Goal: Task Accomplishment & Management: Use online tool/utility

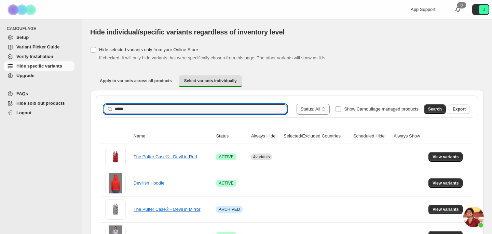
click at [146, 107] on input "*****" at bounding box center [201, 110] width 172 height 10
type input "*"
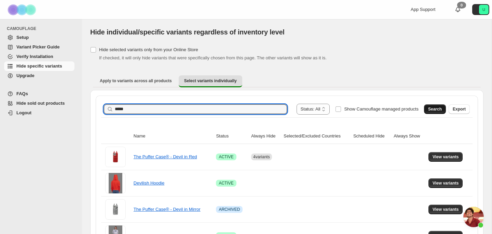
type input "*****"
click at [431, 109] on span "Search" at bounding box center [435, 109] width 14 height 5
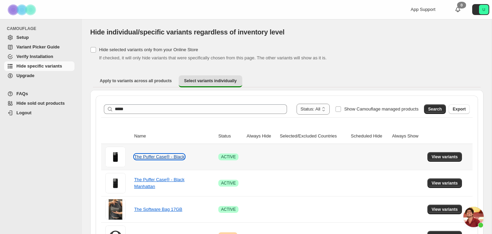
click at [171, 159] on link "The Puffer Case® - Black" at bounding box center [159, 156] width 50 height 5
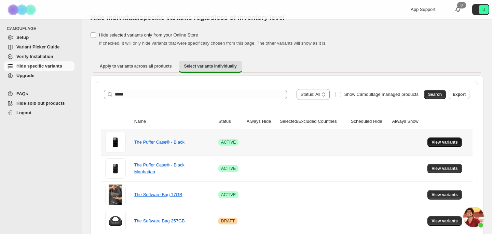
click at [440, 141] on span "View variants" at bounding box center [444, 142] width 26 height 5
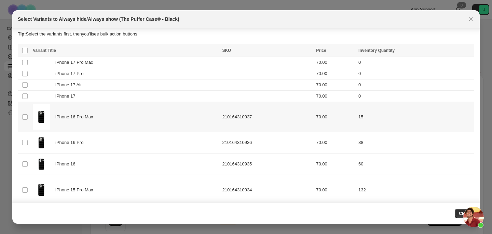
scroll to position [0, 0]
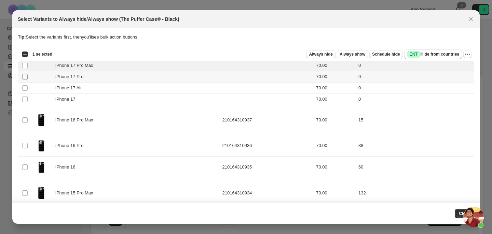
click at [25, 74] on span ":rb2:" at bounding box center [25, 77] width 6 height 6
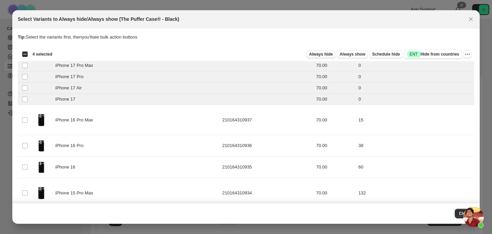
click at [322, 53] on span "Always hide" at bounding box center [321, 54] width 24 height 5
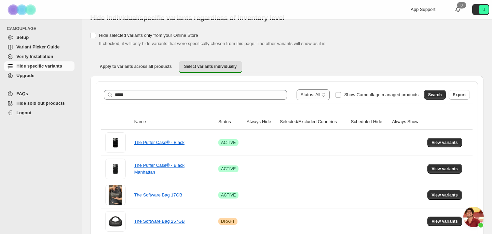
scroll to position [15, 0]
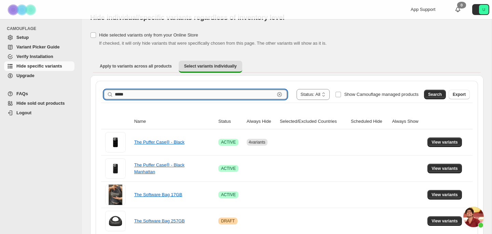
click at [167, 96] on input "*****" at bounding box center [195, 95] width 160 height 10
type input "**********"
click at [436, 96] on span "Search" at bounding box center [435, 94] width 14 height 5
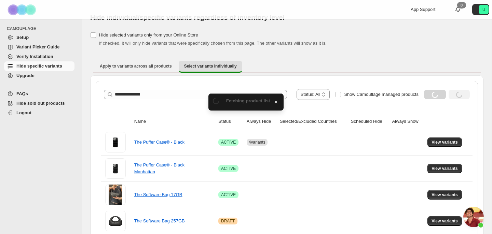
scroll to position [0, 0]
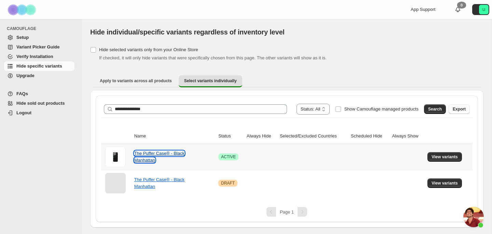
click at [179, 154] on link "The Puffer Case® - Black Manhattan" at bounding box center [159, 157] width 50 height 12
click at [434, 155] on span "View variants" at bounding box center [444, 156] width 26 height 5
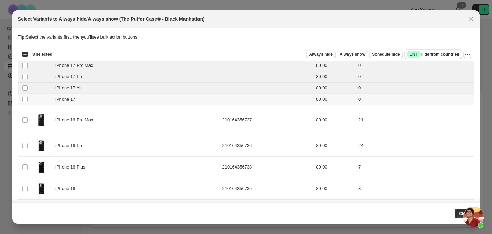
click at [25, 102] on td "Select product variant" at bounding box center [24, 99] width 13 height 11
click at [318, 56] on span "Always hide" at bounding box center [321, 54] width 24 height 5
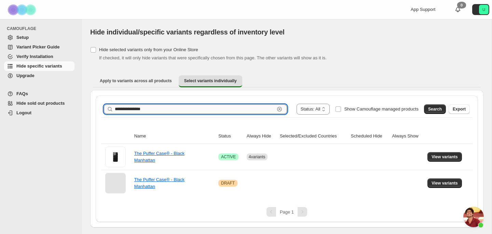
click at [162, 109] on input "**********" at bounding box center [195, 110] width 160 height 10
click at [162, 108] on input "**********" at bounding box center [195, 110] width 160 height 10
type input "******"
click at [436, 109] on span "Search" at bounding box center [435, 109] width 14 height 5
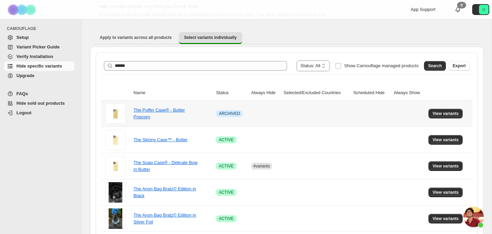
scroll to position [61, 0]
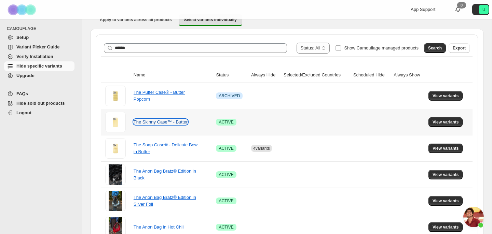
click at [186, 122] on link "The Skinny Case™ - Butter" at bounding box center [161, 122] width 54 height 5
click at [450, 124] on span "View variants" at bounding box center [445, 122] width 26 height 5
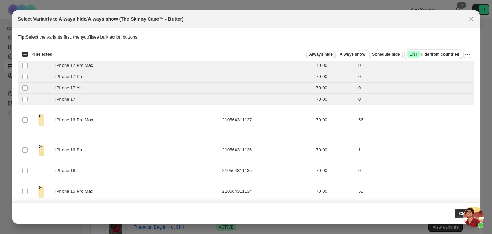
click at [319, 54] on span "Always hide" at bounding box center [321, 54] width 24 height 5
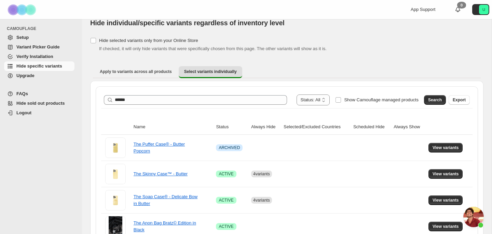
scroll to position [0, 0]
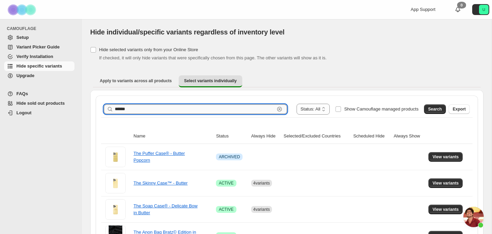
click at [172, 109] on input "******" at bounding box center [195, 110] width 160 height 10
type input "**********"
click at [434, 113] on button "Search" at bounding box center [435, 110] width 22 height 10
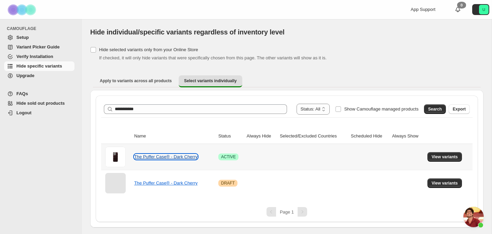
click at [170, 158] on link "The Puffer Case® - Dark Cherry" at bounding box center [166, 156] width 64 height 5
click at [441, 159] on span "View variants" at bounding box center [444, 156] width 26 height 5
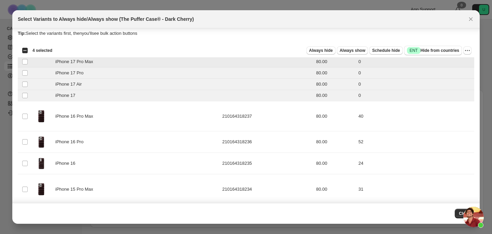
scroll to position [8, 0]
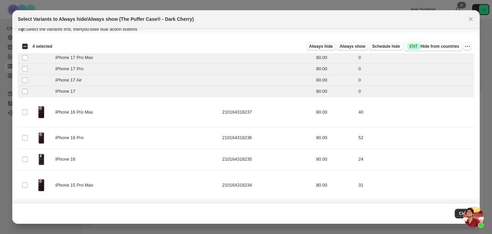
click at [320, 45] on span "Always hide" at bounding box center [321, 46] width 24 height 5
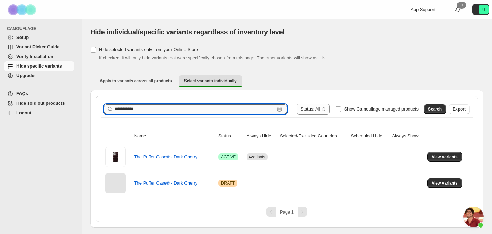
click at [134, 108] on input "**********" at bounding box center [195, 110] width 160 height 10
type input "**********"
click at [437, 111] on span "Search" at bounding box center [435, 109] width 14 height 5
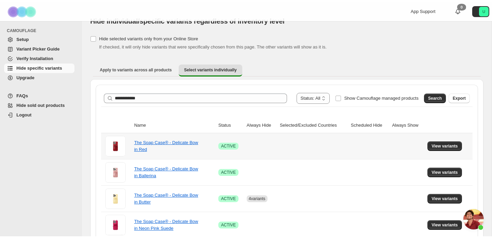
scroll to position [13, 0]
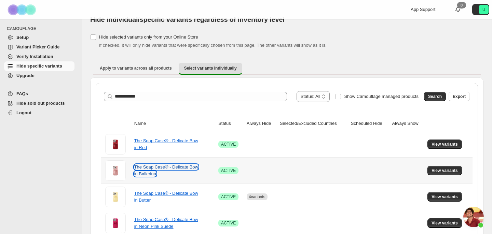
click at [172, 167] on link "The Soap Case® - Delicate Bow in Ballerina" at bounding box center [166, 171] width 64 height 12
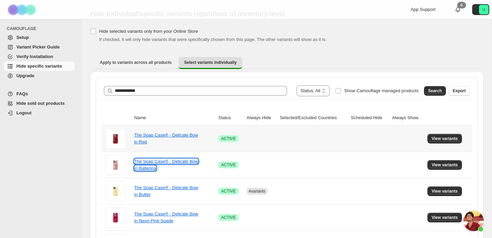
scroll to position [20, 0]
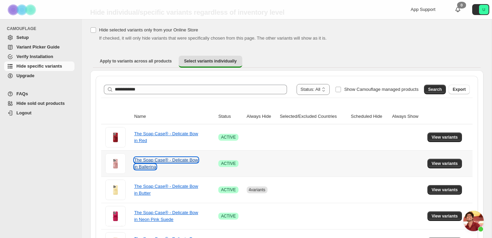
click at [184, 161] on link "The Soap Case® - Delicate Bow in Ballerina" at bounding box center [166, 163] width 64 height 12
click at [442, 165] on span "View variants" at bounding box center [444, 163] width 26 height 5
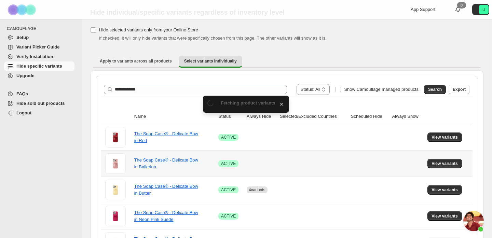
scroll to position [0, 0]
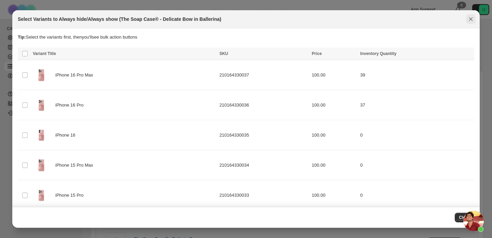
click at [472, 21] on icon "Close" at bounding box center [470, 19] width 7 height 7
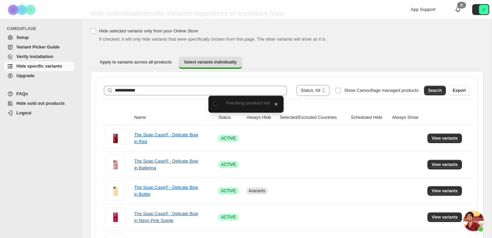
scroll to position [20, 0]
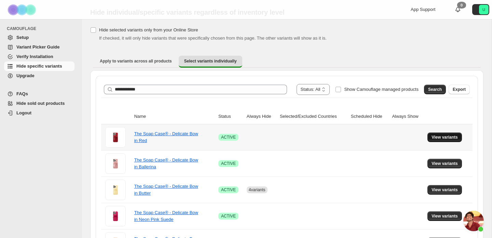
click at [447, 135] on span "View variants" at bounding box center [444, 137] width 26 height 5
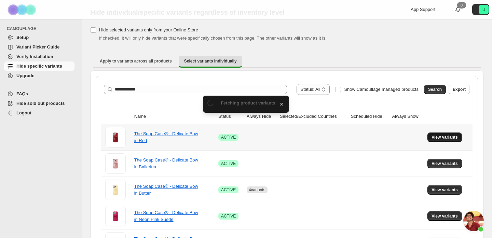
scroll to position [0, 0]
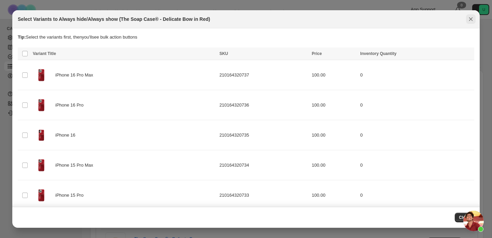
click at [468, 21] on icon "Close" at bounding box center [470, 19] width 7 height 7
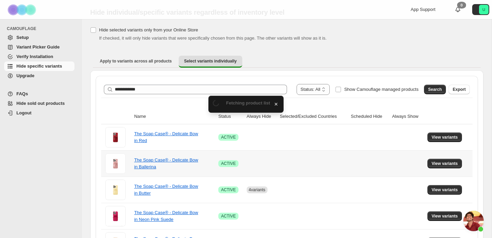
scroll to position [31, 0]
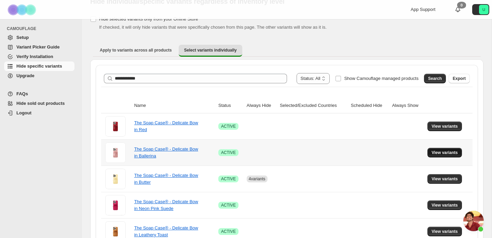
click at [435, 152] on span "View variants" at bounding box center [444, 152] width 26 height 5
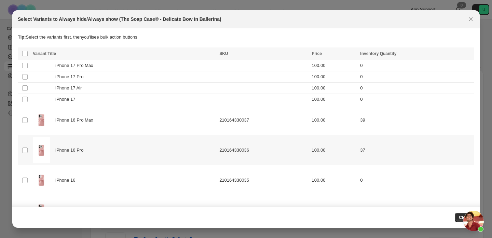
scroll to position [0, 0]
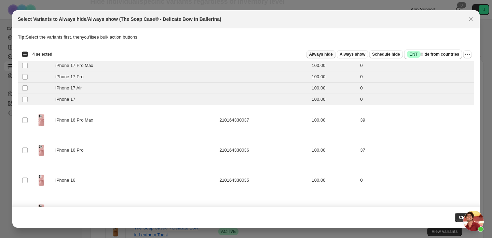
click at [324, 55] on span "Always hide" at bounding box center [321, 54] width 24 height 5
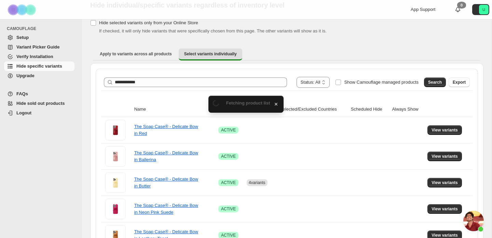
scroll to position [31, 0]
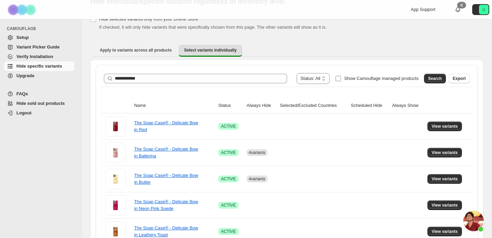
click at [402, 79] on span "Show Camouflage managed products" at bounding box center [381, 78] width 74 height 5
click at [428, 78] on span "Search" at bounding box center [435, 78] width 14 height 5
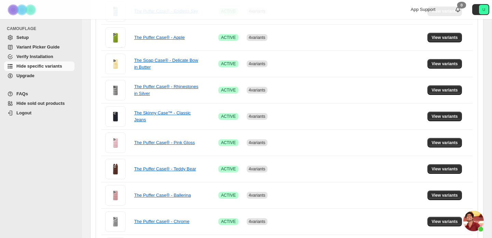
scroll to position [463, 0]
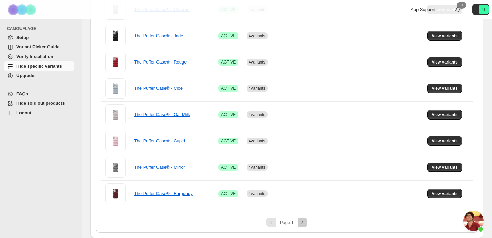
click at [304, 223] on icon "Next" at bounding box center [302, 222] width 7 height 7
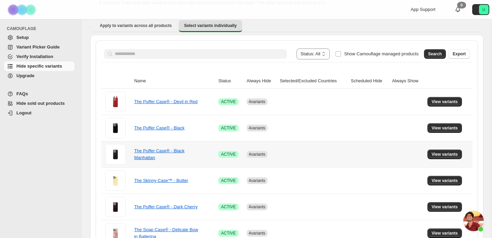
scroll to position [95, 0]
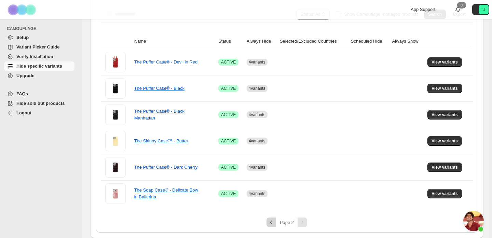
click at [268, 223] on icon "Previous" at bounding box center [271, 222] width 7 height 7
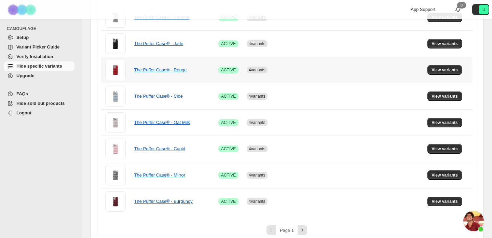
scroll to position [463, 0]
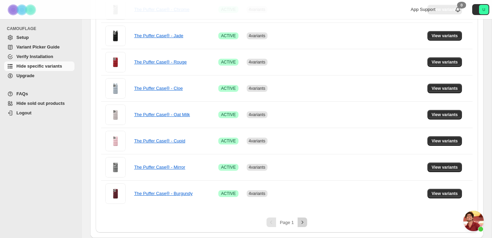
click at [305, 225] on icon "Next" at bounding box center [302, 222] width 7 height 7
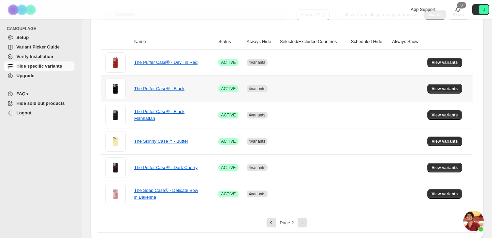
scroll to position [95, 0]
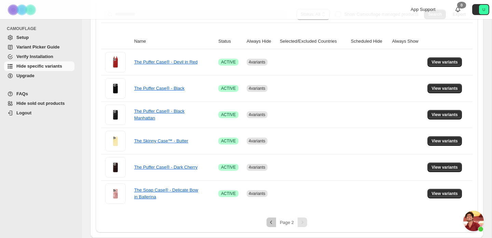
click at [272, 224] on icon "Previous" at bounding box center [271, 222] width 7 height 7
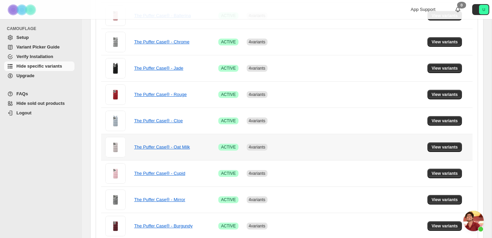
scroll to position [463, 0]
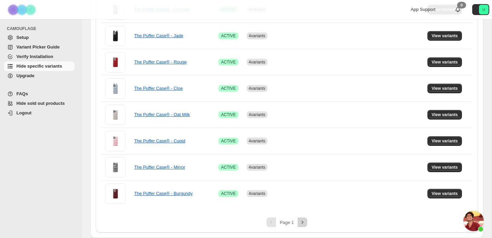
click at [299, 220] on icon "Next" at bounding box center [302, 222] width 7 height 7
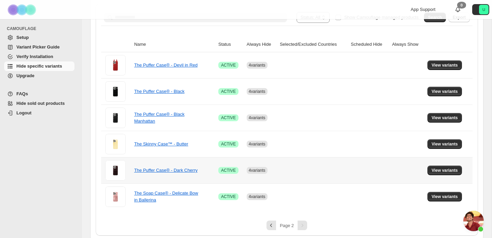
scroll to position [95, 0]
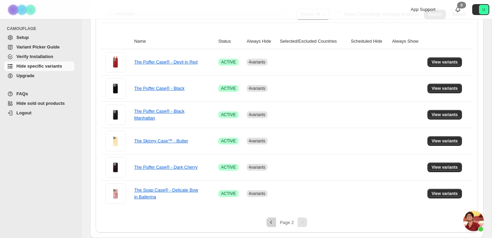
click at [270, 220] on icon "Previous" at bounding box center [271, 222] width 7 height 7
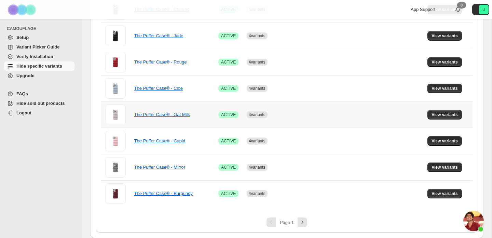
scroll to position [462, 0]
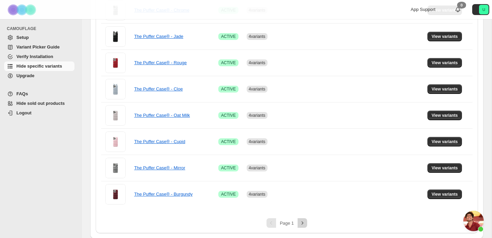
click at [303, 221] on icon "Next" at bounding box center [302, 223] width 7 height 7
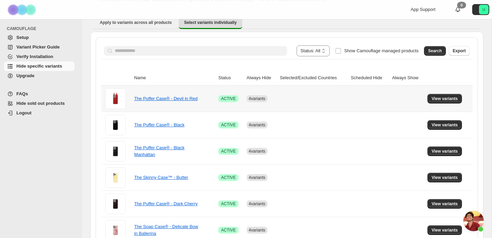
scroll to position [0, 0]
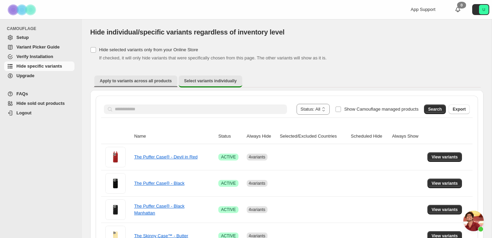
click at [142, 82] on span "Apply to variants across all products" at bounding box center [136, 80] width 72 height 5
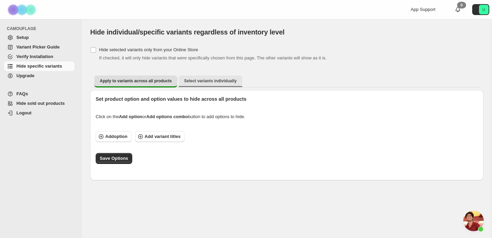
click at [226, 85] on button "Select variants individually" at bounding box center [211, 80] width 64 height 11
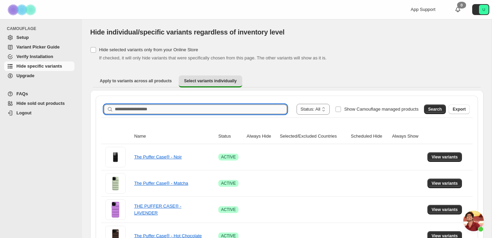
click at [175, 107] on input "Search product name" at bounding box center [201, 110] width 172 height 10
type input "********"
click at [434, 108] on span "Search" at bounding box center [435, 109] width 14 height 5
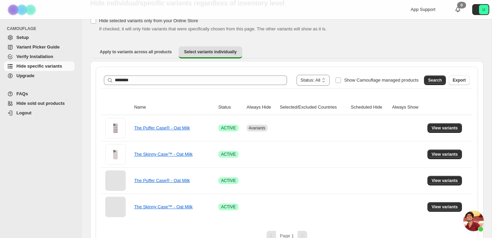
scroll to position [36, 0]
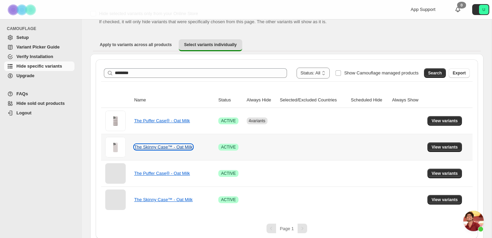
click at [186, 147] on link "The Skinny Case™ - Oat Milk" at bounding box center [163, 146] width 58 height 5
click at [440, 142] on td "View variants" at bounding box center [448, 147] width 47 height 26
click at [440, 143] on button "View variants" at bounding box center [444, 147] width 34 height 10
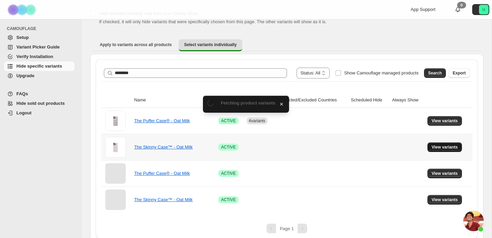
scroll to position [0, 0]
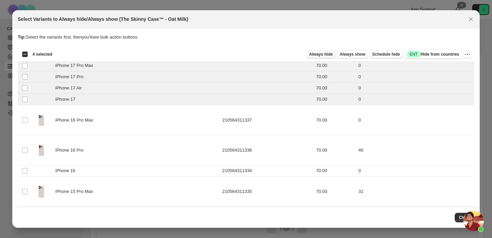
click at [320, 54] on span "Always hide" at bounding box center [321, 54] width 24 height 5
